Goal: Information Seeking & Learning: Understand process/instructions

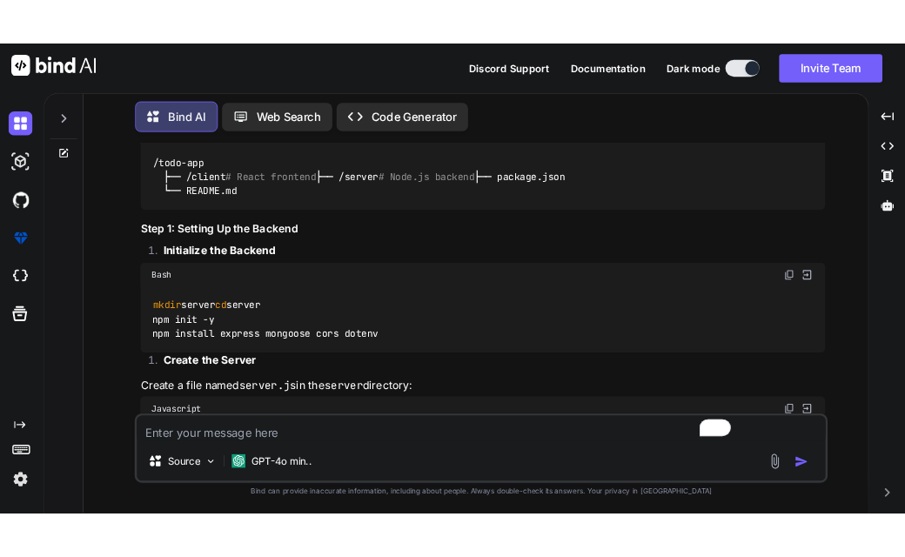
scroll to position [391, 0]
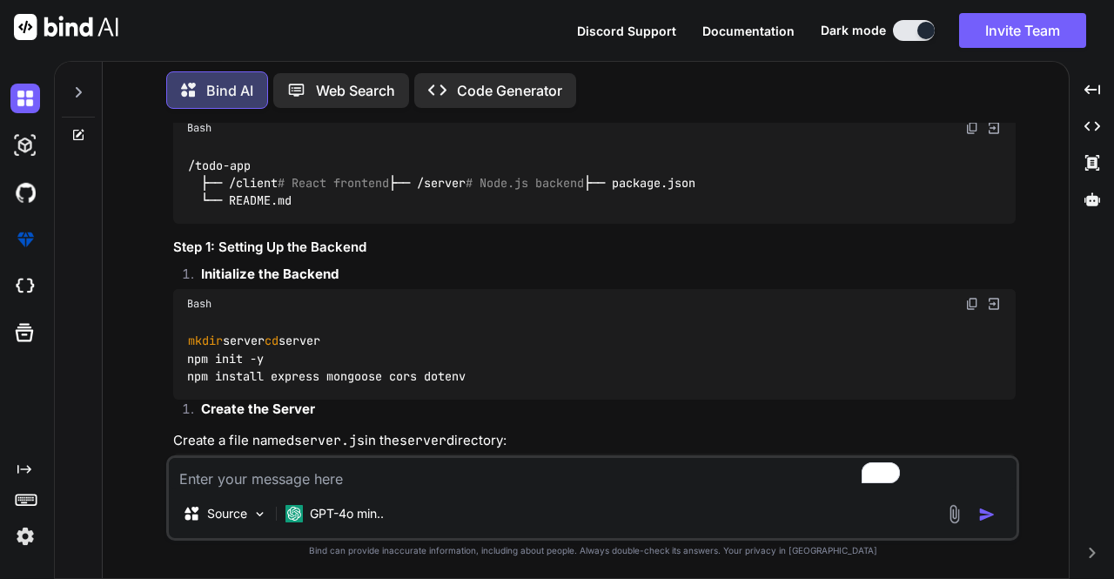
type textarea "x"
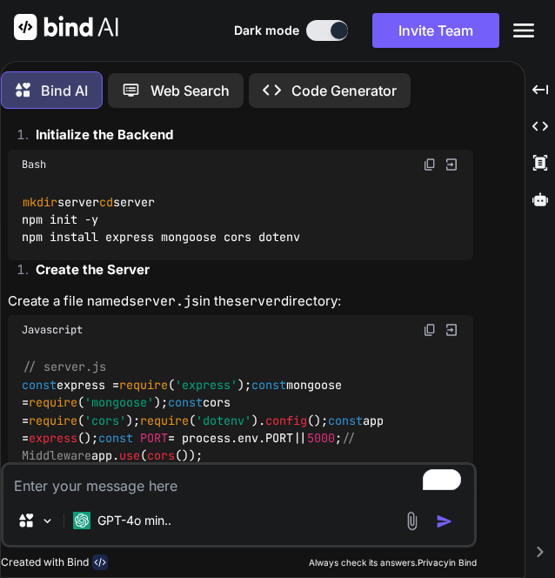
scroll to position [749, 0]
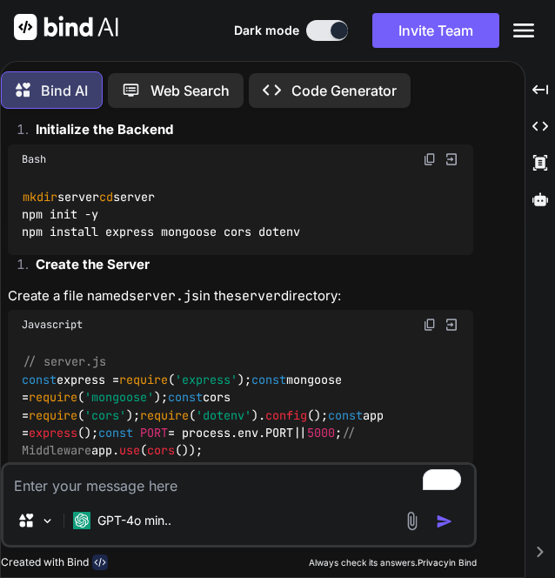
click at [228, 242] on code "mkdir server cd server npm init -y npm install express mongoose cors dotenv" at bounding box center [161, 215] width 279 height 54
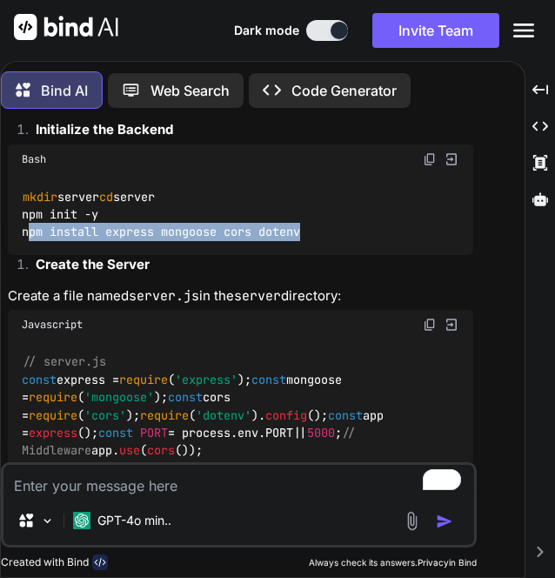
click at [228, 242] on code "mkdir server cd server npm init -y npm install express mongoose cors dotenv" at bounding box center [161, 215] width 279 height 54
copy div "npm install express mongoose cors dotenv"
click at [427, 332] on img at bounding box center [430, 325] width 14 height 14
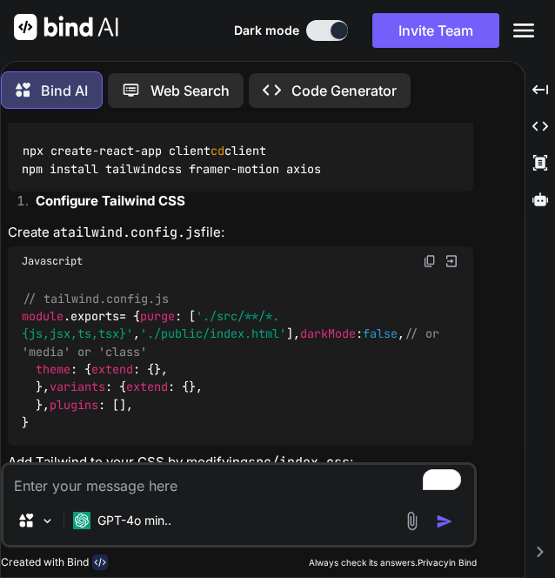
scroll to position [1871, 0]
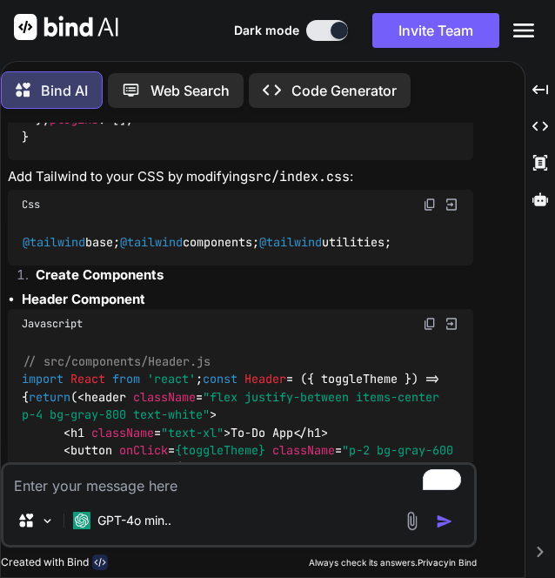
scroll to position [2155, 0]
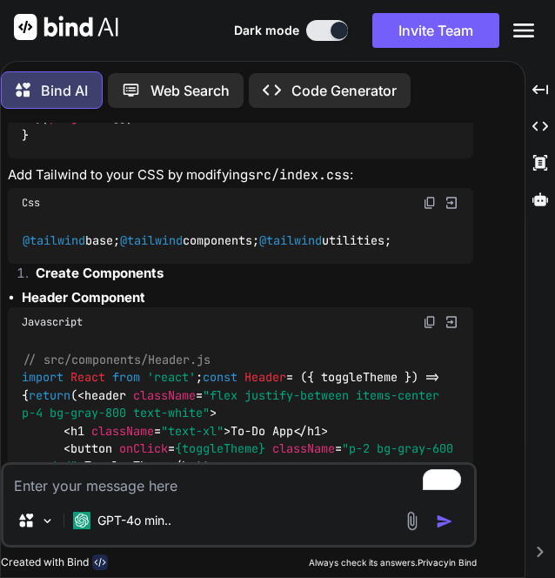
copy div "npm install tailwindcss framer-motion axios"
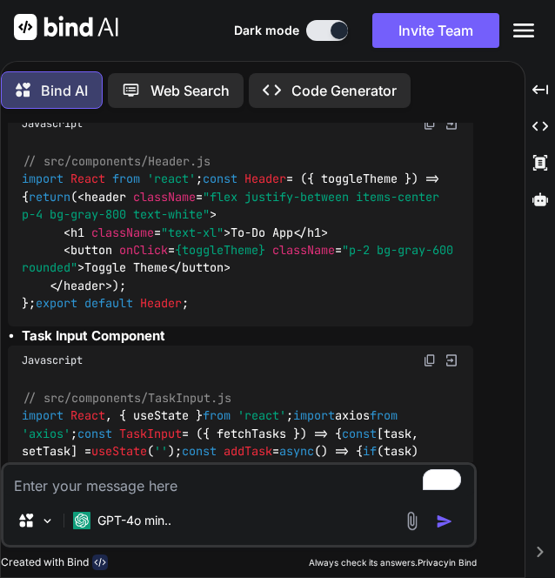
scroll to position [2354, 0]
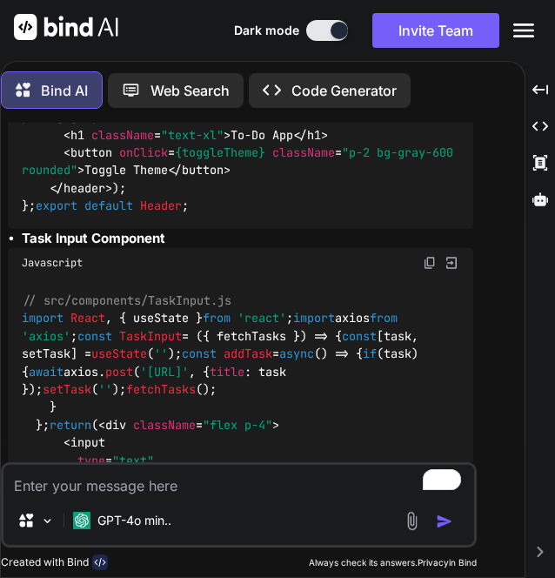
scroll to position [2451, 0]
